Goal: Book appointment/travel/reservation

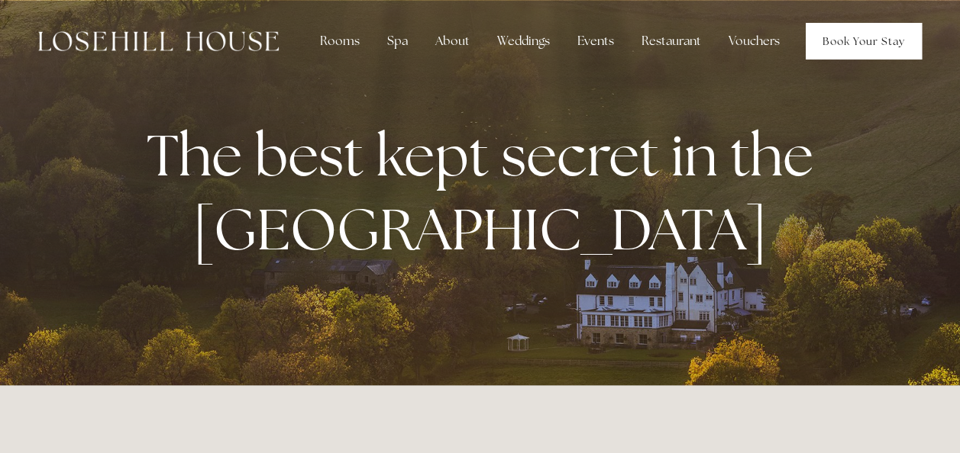
click at [841, 52] on link "Book Your Stay" at bounding box center [863, 41] width 116 height 37
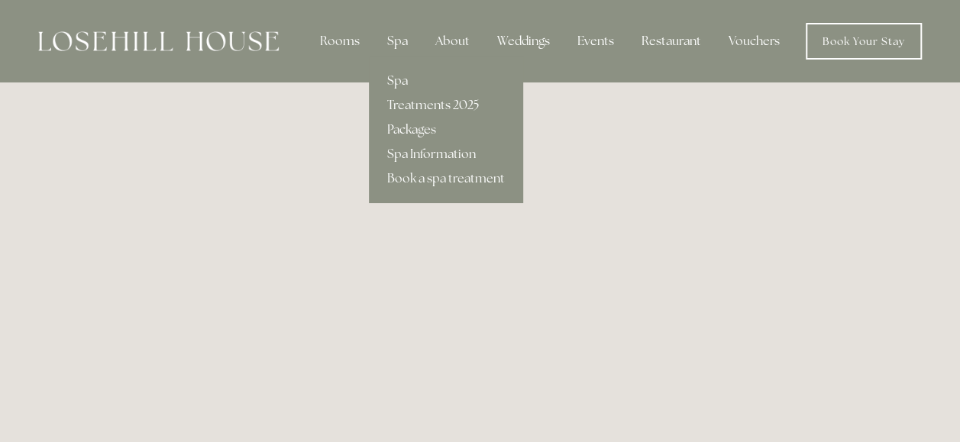
click at [422, 126] on link "Packages" at bounding box center [446, 130] width 154 height 24
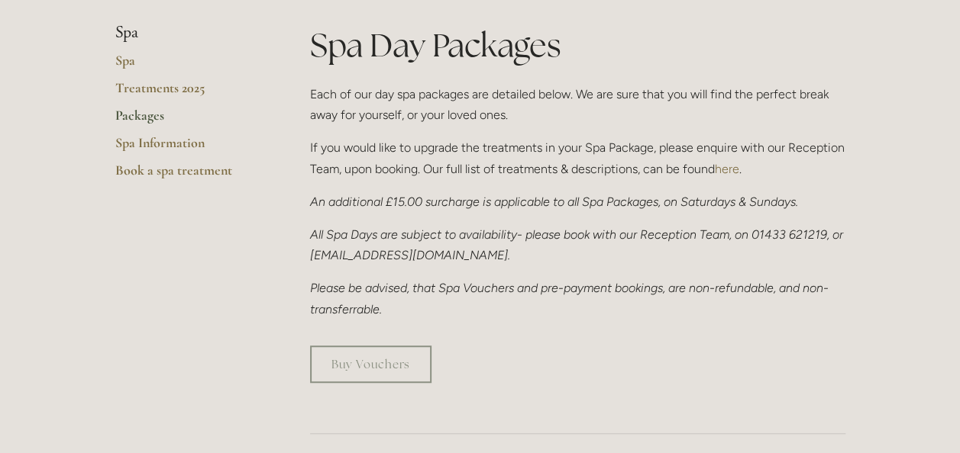
scroll to position [346, 0]
click at [164, 166] on link "Book a spa treatment" at bounding box center [188, 174] width 146 height 27
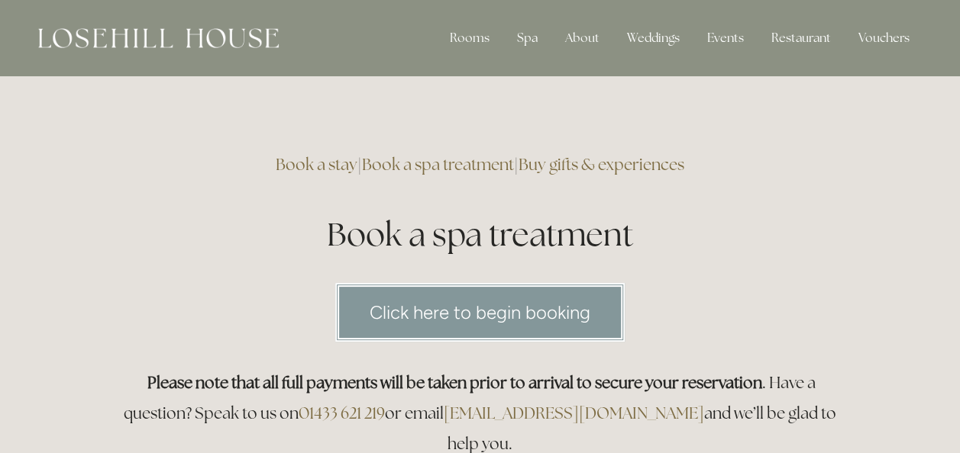
click at [515, 309] on link "Click here to begin booking" at bounding box center [479, 312] width 289 height 59
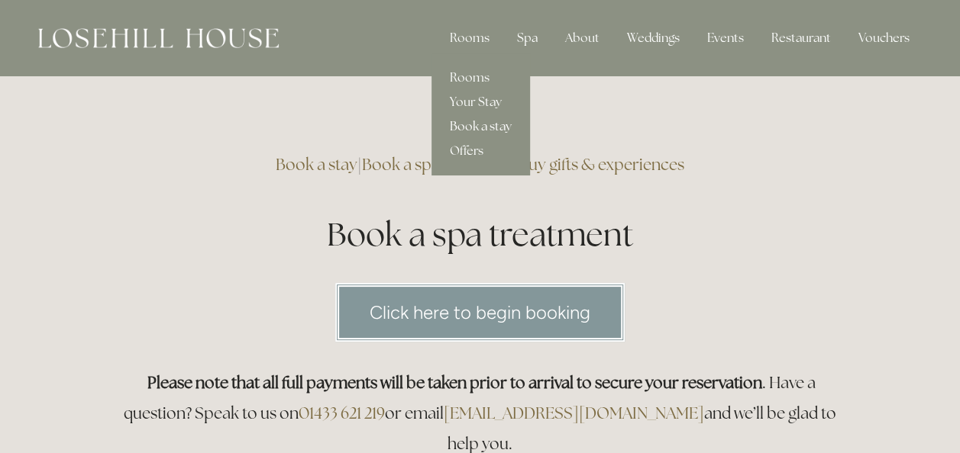
click at [501, 122] on link "Book a stay" at bounding box center [480, 127] width 98 height 24
